Goal: Obtain resource: Download file/media

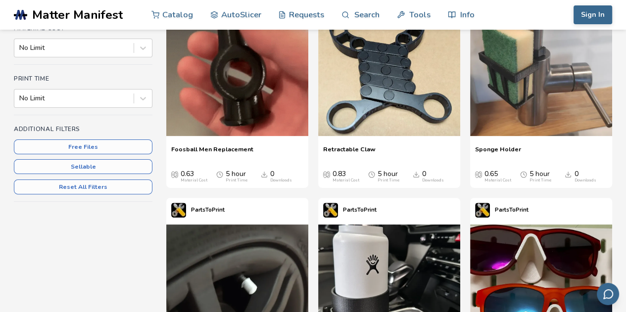
scroll to position [149, 0]
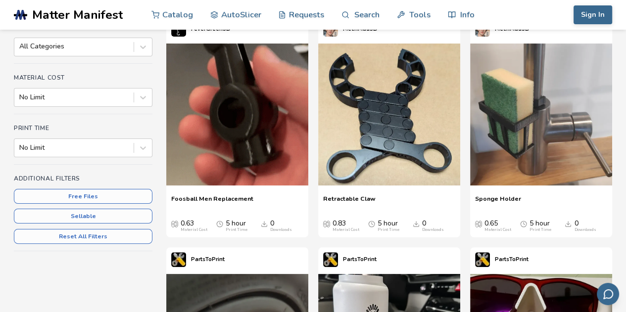
click at [505, 199] on span "Sponge Holder" at bounding box center [498, 202] width 46 height 15
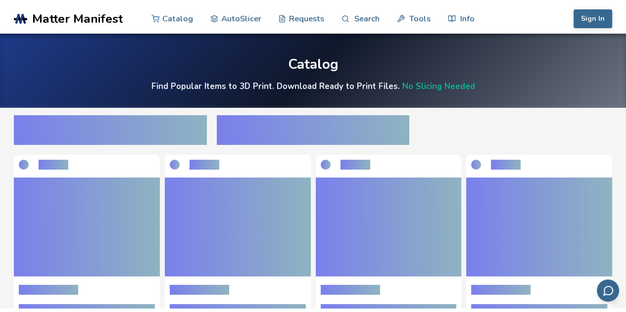
scroll to position [149, 0]
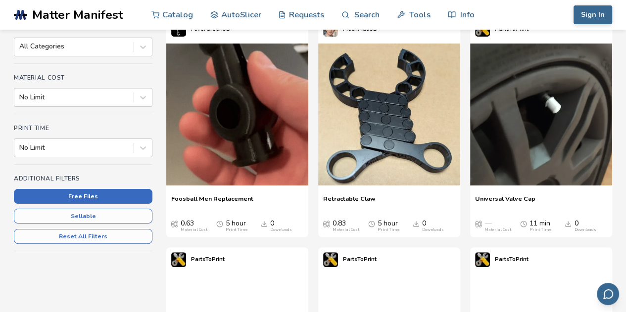
click at [119, 196] on button "Free Files" at bounding box center [83, 196] width 139 height 15
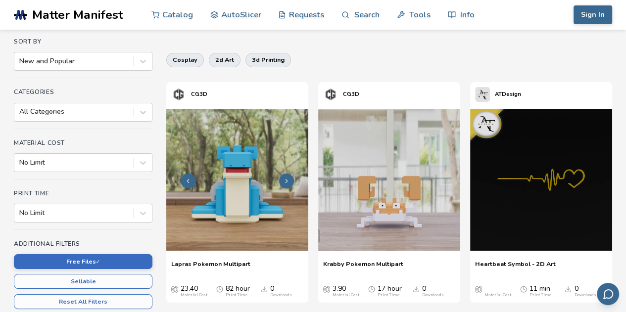
scroll to position [99, 0]
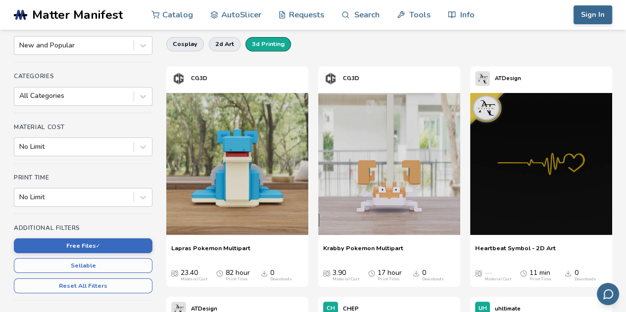
click at [276, 39] on button "3d printing" at bounding box center [269, 44] width 46 height 14
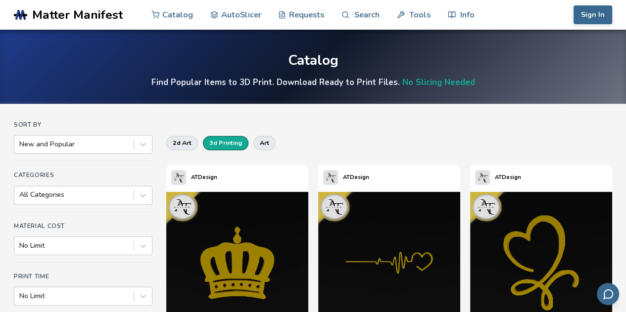
click at [234, 143] on button "3d printing" at bounding box center [226, 143] width 46 height 14
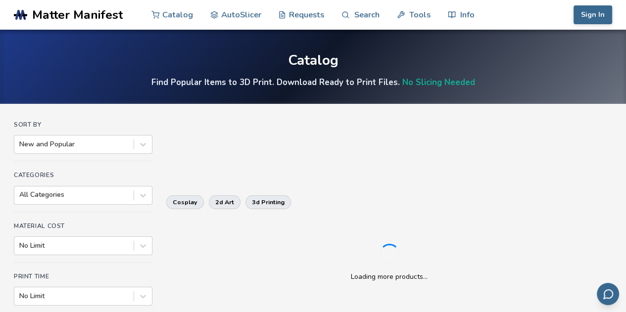
click at [234, 143] on div "Sort By New and Popular Categories All Categories Material Cost No Limit Print …" at bounding box center [313, 276] width 599 height 310
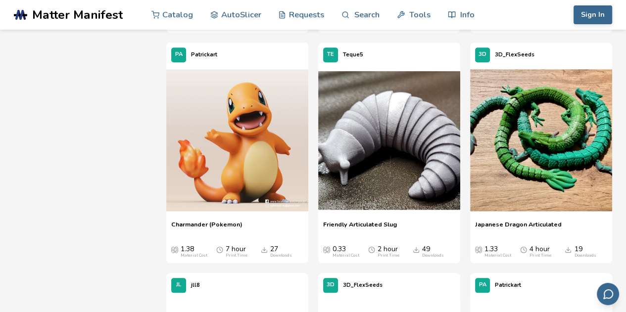
scroll to position [842, 0]
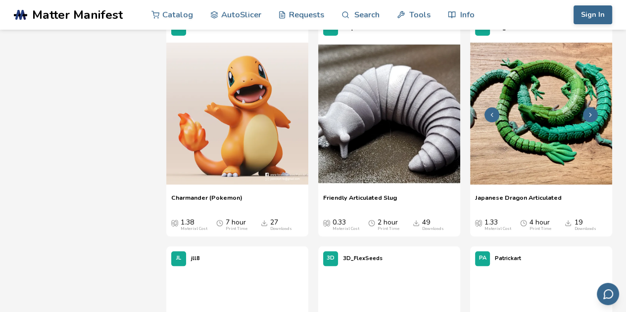
click at [523, 170] on img at bounding box center [541, 114] width 142 height 142
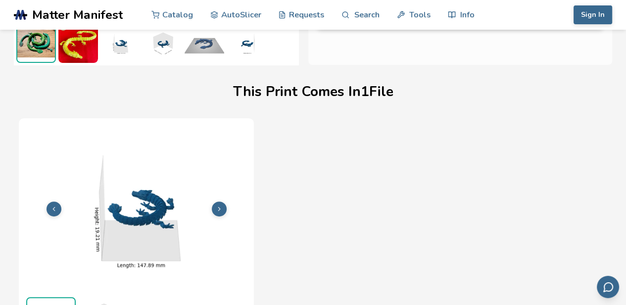
scroll to position [278, 0]
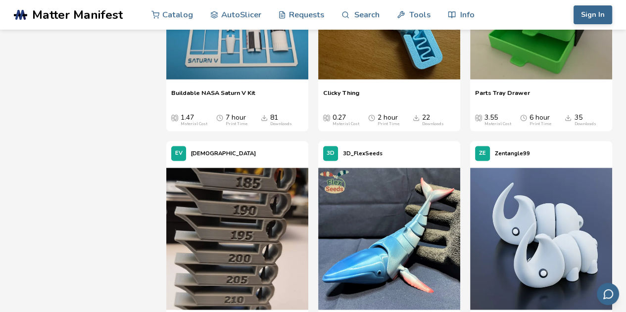
scroll to position [1619, 0]
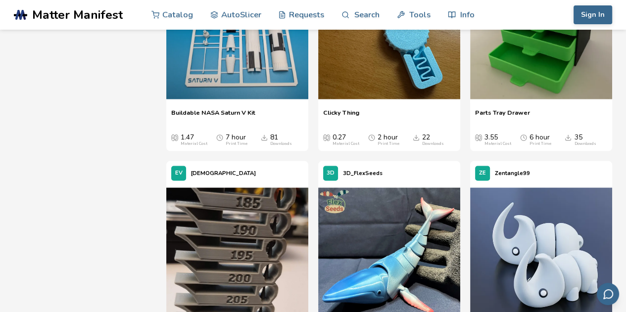
click at [180, 104] on div "Buildable NASA Saturn V Kit Buildable NASA Saturn V Kit 1.47 Material Cost 7 ho…" at bounding box center [237, 128] width 142 height 48
click at [201, 82] on img at bounding box center [237, 28] width 142 height 142
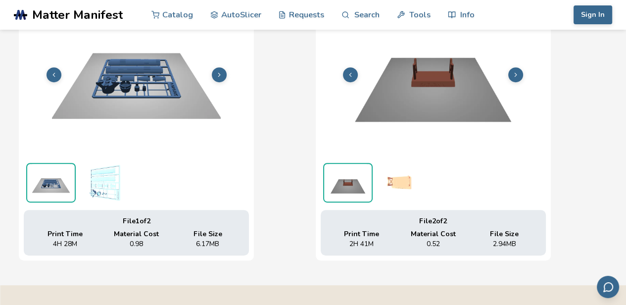
scroll to position [377, 3]
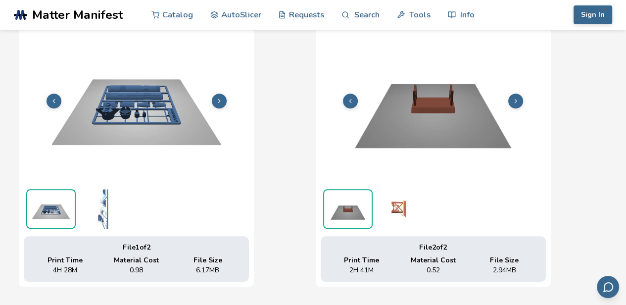
click at [512, 107] on button at bounding box center [516, 101] width 15 height 15
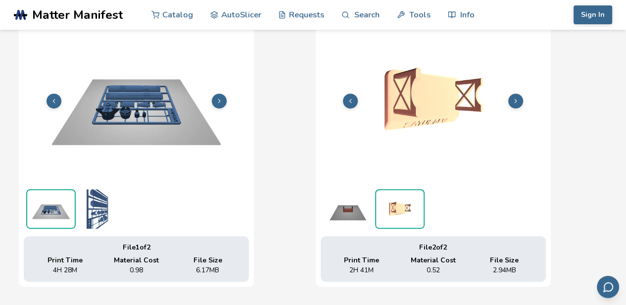
click at [351, 99] on button at bounding box center [350, 101] width 15 height 15
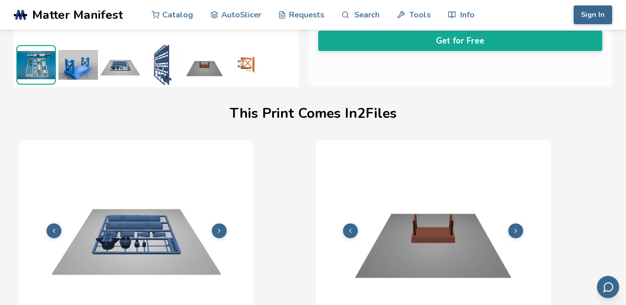
scroll to position [149, 3]
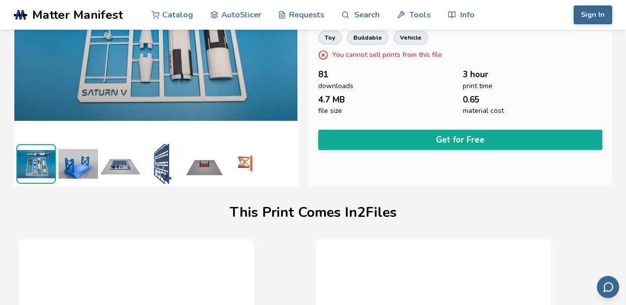
click at [424, 136] on button "Get for Free" at bounding box center [460, 140] width 285 height 20
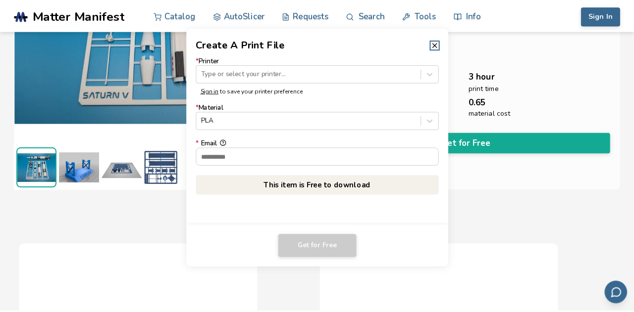
scroll to position [147, 0]
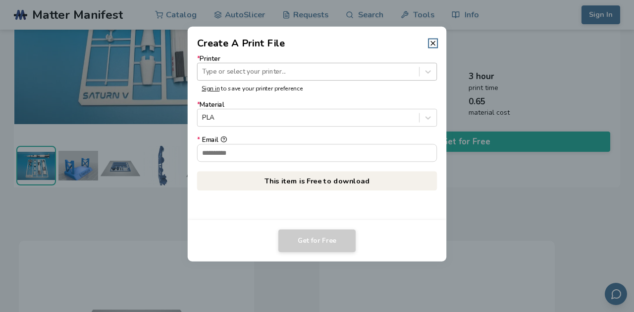
click at [416, 75] on div "Type or select your printer..." at bounding box center [308, 71] width 221 height 13
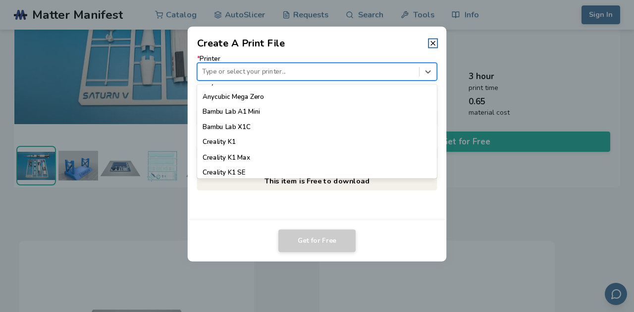
scroll to position [229, 0]
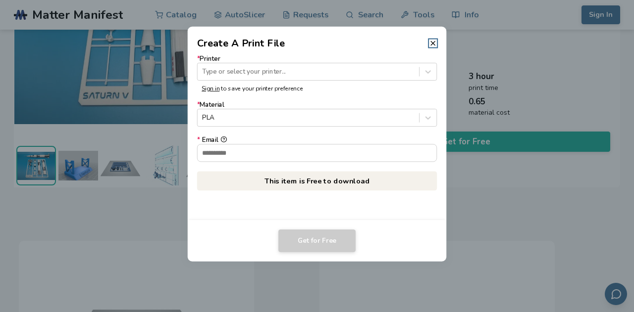
click at [467, 37] on dialog "Create A Print File * Printer Type or select your printer... Sign in to save yo…" at bounding box center [317, 156] width 602 height 297
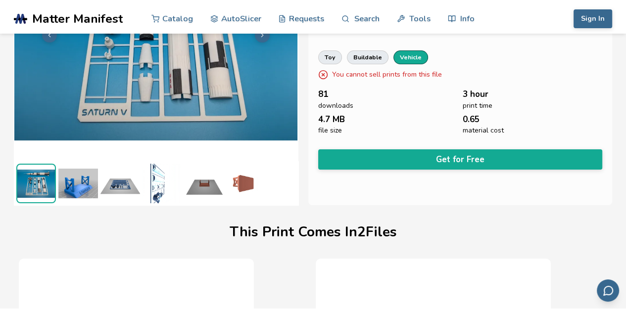
scroll to position [0, 0]
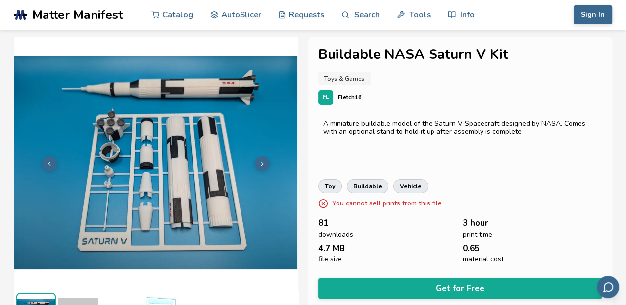
click at [19, 16] on rect at bounding box center [19, 14] width 5 height 11
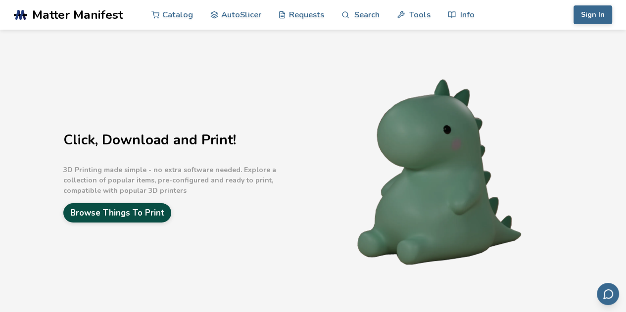
click at [145, 212] on link "Browse Things To Print" at bounding box center [117, 213] width 108 height 19
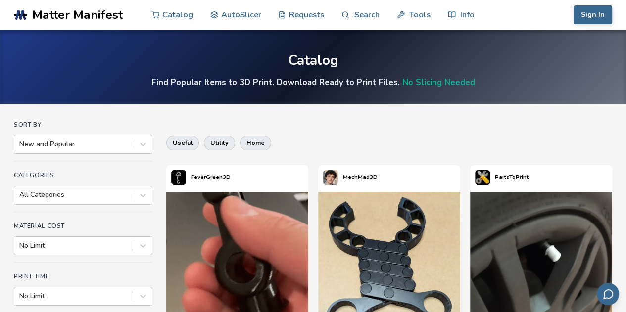
scroll to position [50, 0]
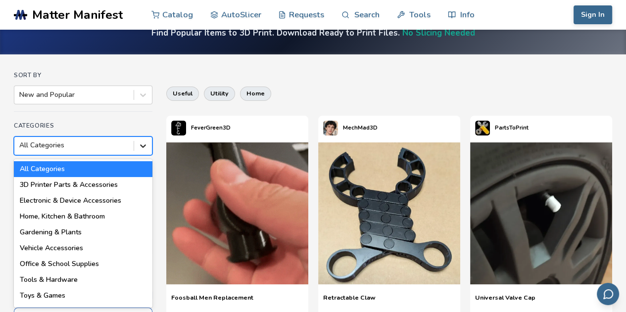
click at [147, 152] on div at bounding box center [143, 146] width 18 height 18
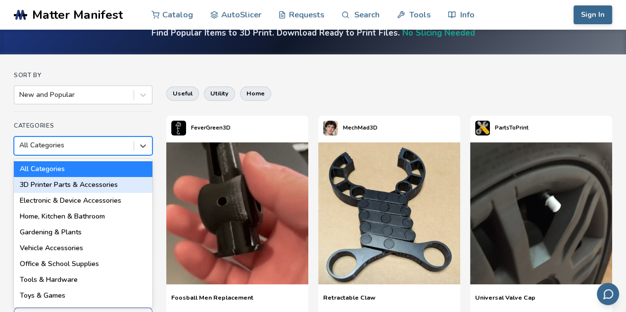
click at [104, 183] on div "3D Printer Parts & Accessories" at bounding box center [83, 185] width 139 height 16
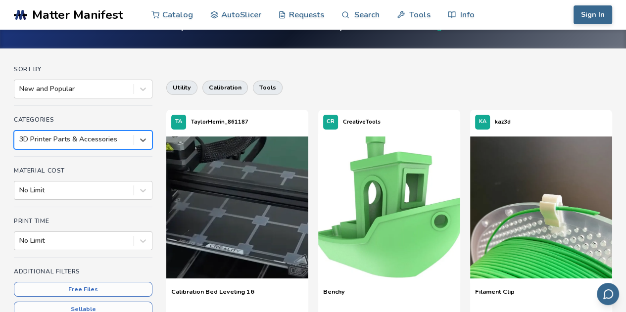
scroll to position [99, 0]
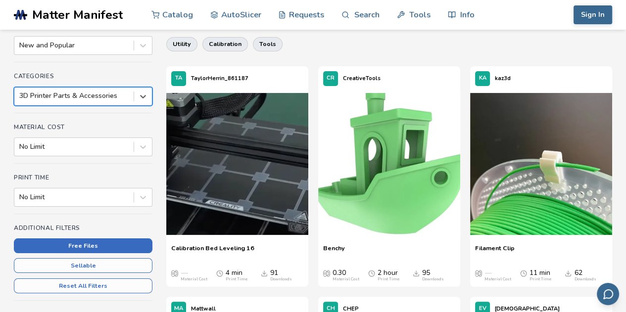
click at [125, 243] on button "Free Files" at bounding box center [83, 246] width 139 height 15
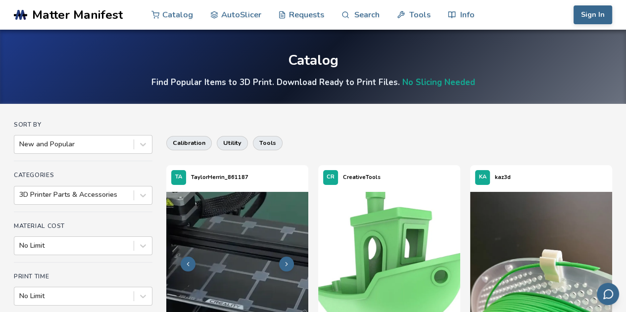
scroll to position [99, 0]
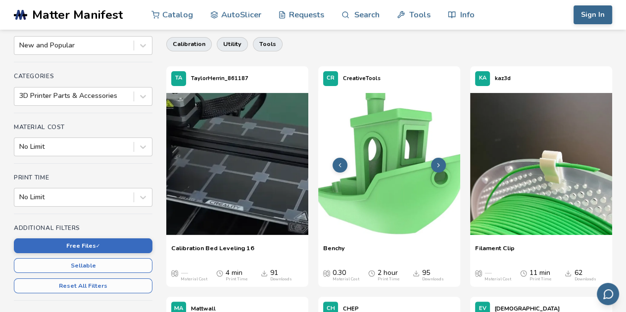
click at [380, 191] on img at bounding box center [389, 164] width 142 height 142
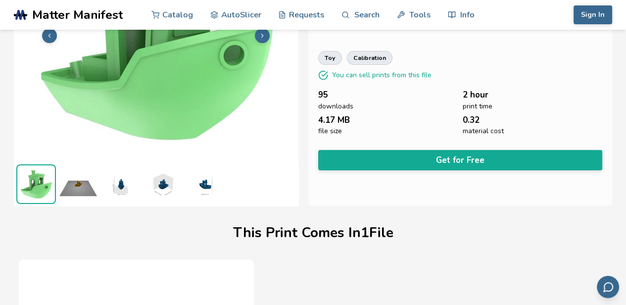
scroll to position [80, 0]
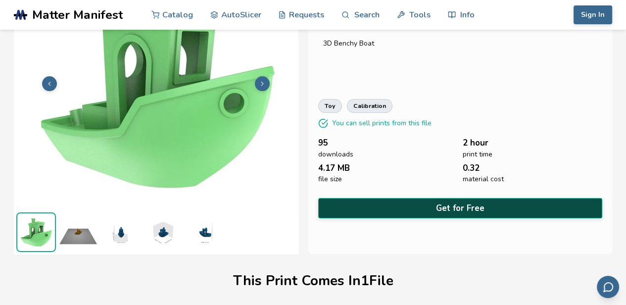
click at [393, 206] on button "Get for Free" at bounding box center [460, 208] width 285 height 20
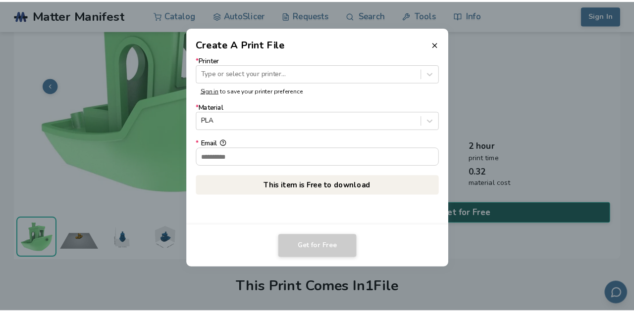
scroll to position [79, 0]
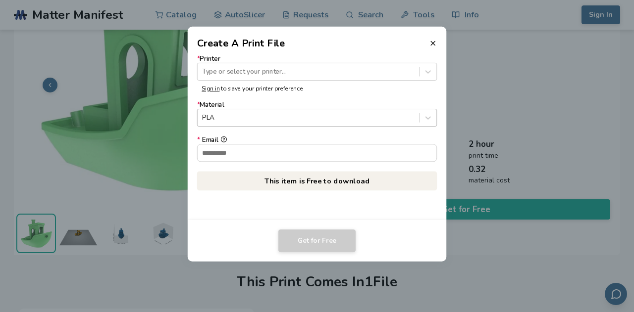
click at [284, 123] on div "PLA" at bounding box center [308, 117] width 221 height 13
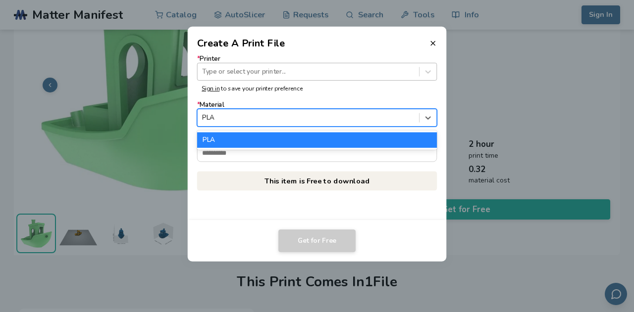
click at [303, 71] on div at bounding box center [308, 71] width 212 height 9
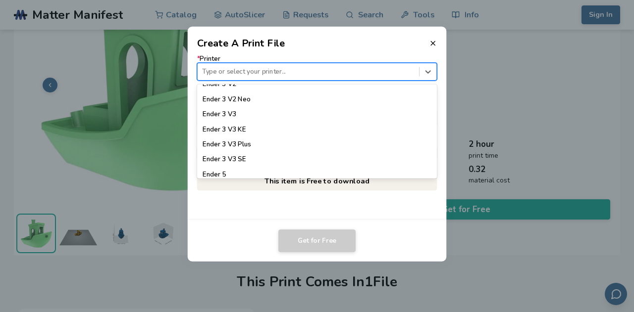
scroll to position [922, 0]
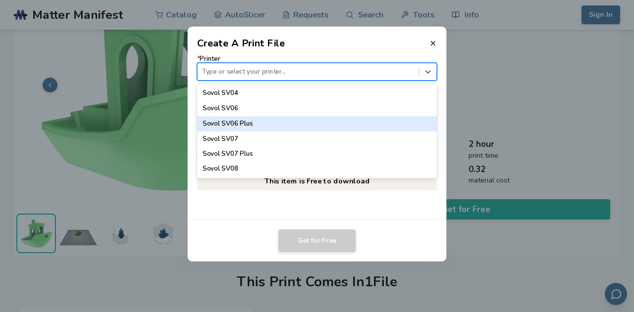
click at [441, 123] on div "* Printer 64 results available. Use Up and Down to choose options, press Enter …" at bounding box center [317, 136] width 259 height 170
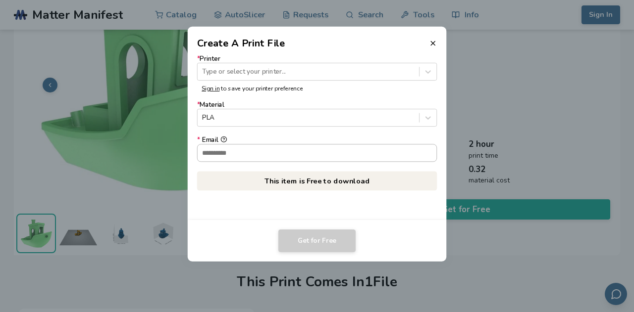
click at [365, 154] on input "* Email" at bounding box center [317, 153] width 239 height 17
type input "**********"
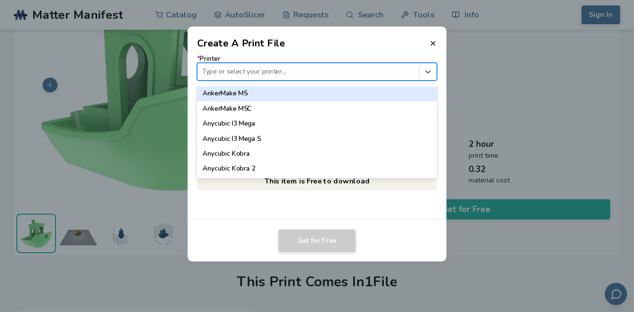
click at [258, 72] on div at bounding box center [308, 71] width 212 height 9
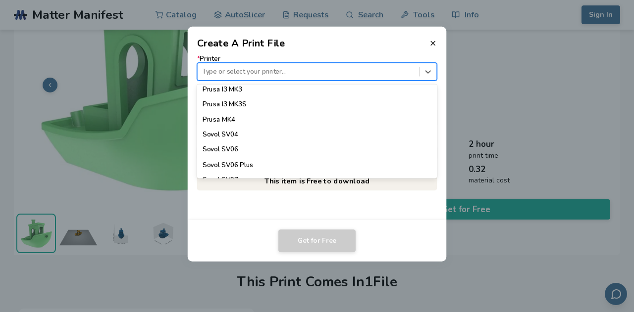
scroll to position [872, 0]
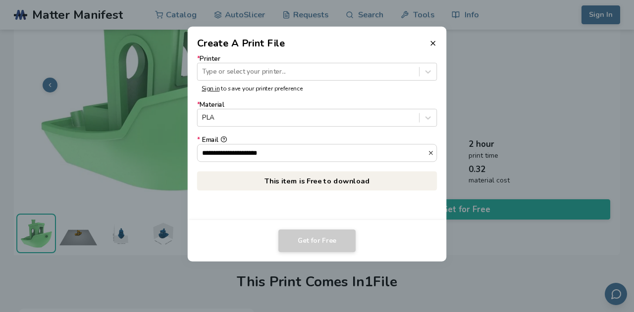
click at [529, 76] on dialog "**********" at bounding box center [317, 156] width 602 height 297
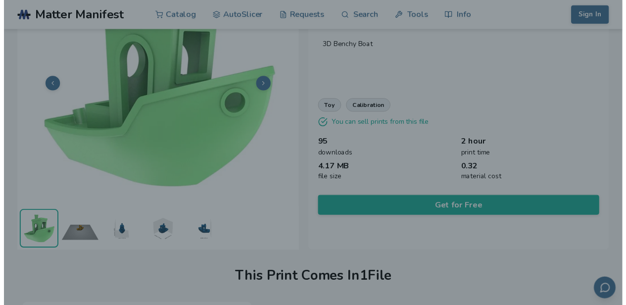
scroll to position [80, 0]
